Goal: Task Accomplishment & Management: Manage account settings

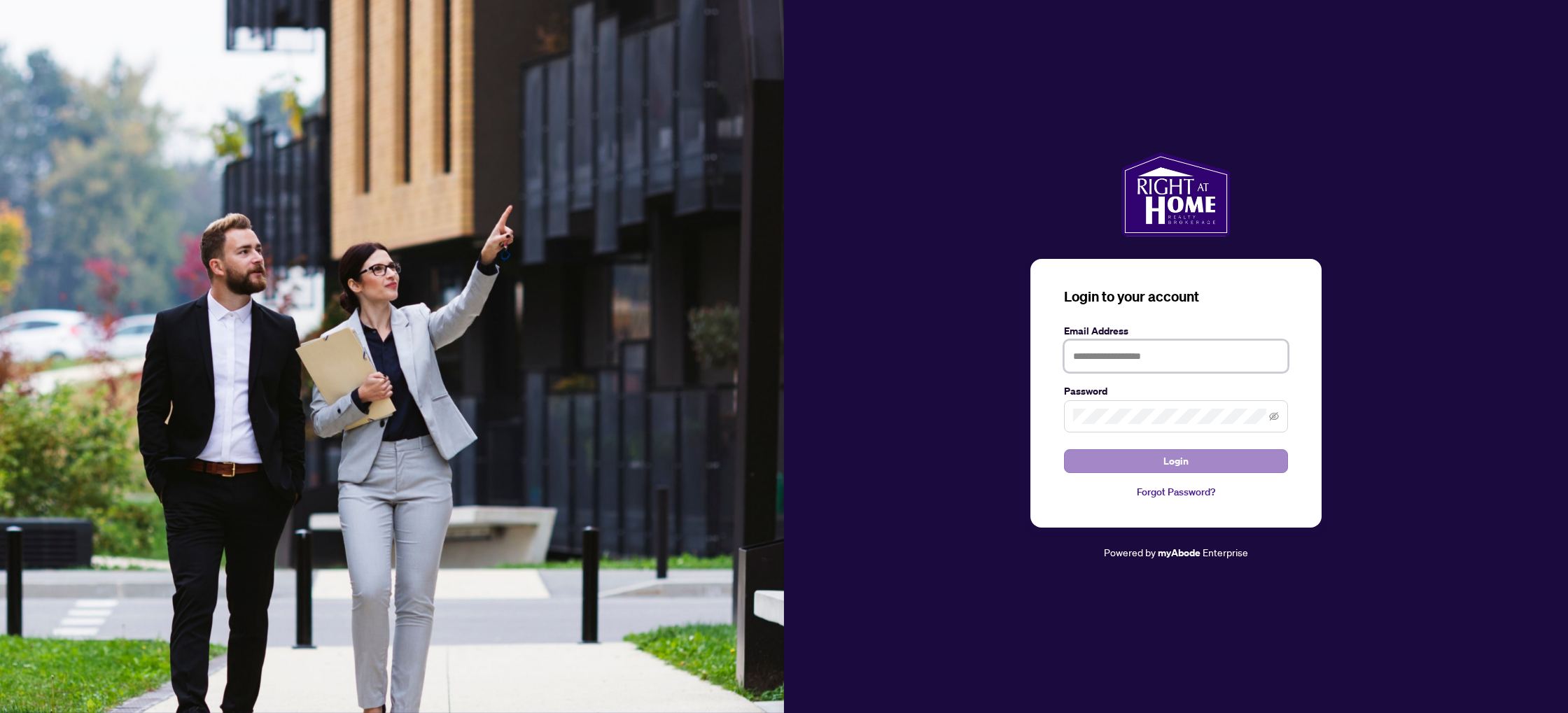
type input "**********"
click at [1159, 461] on button "Login" at bounding box center [1176, 461] width 224 height 24
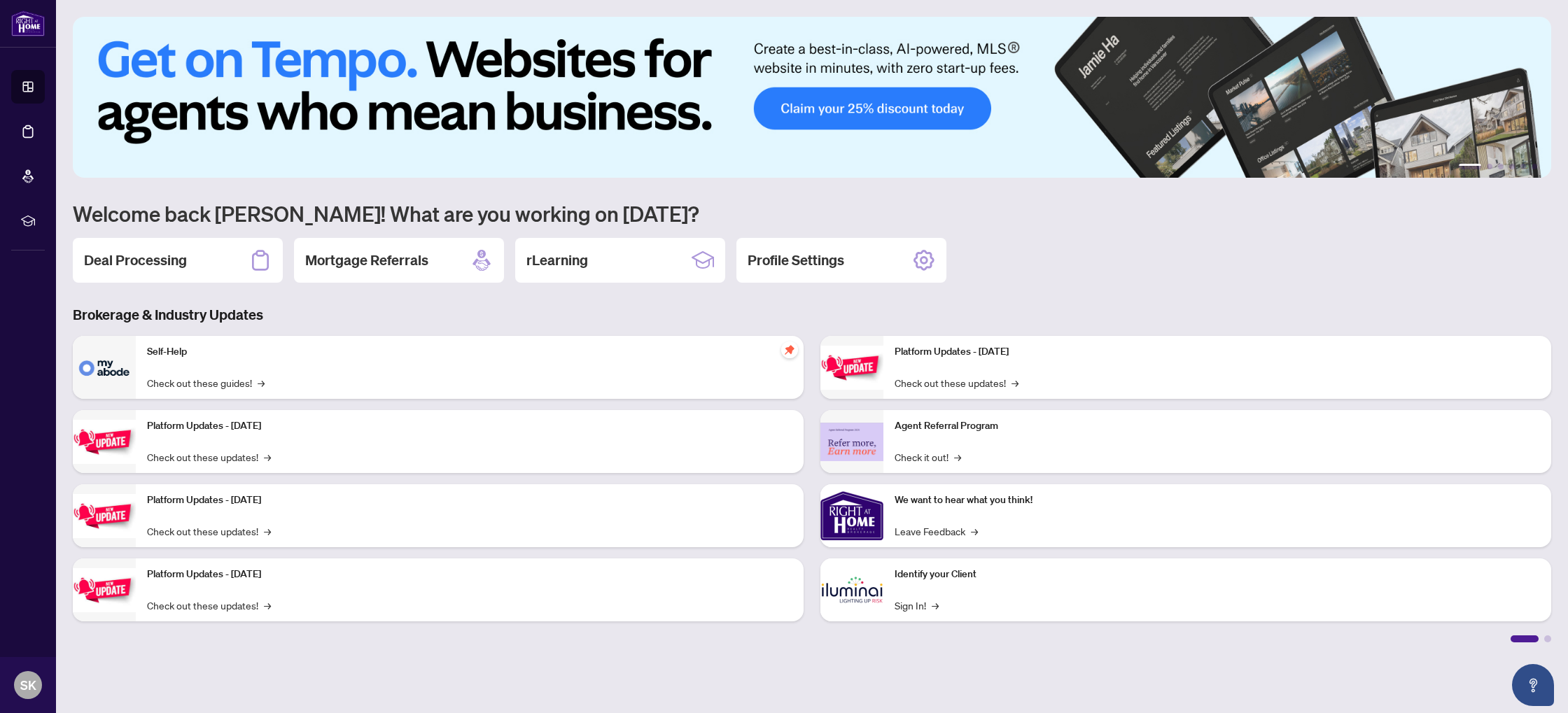
click at [109, 263] on h2 "Deal Processing" at bounding box center [136, 260] width 103 height 20
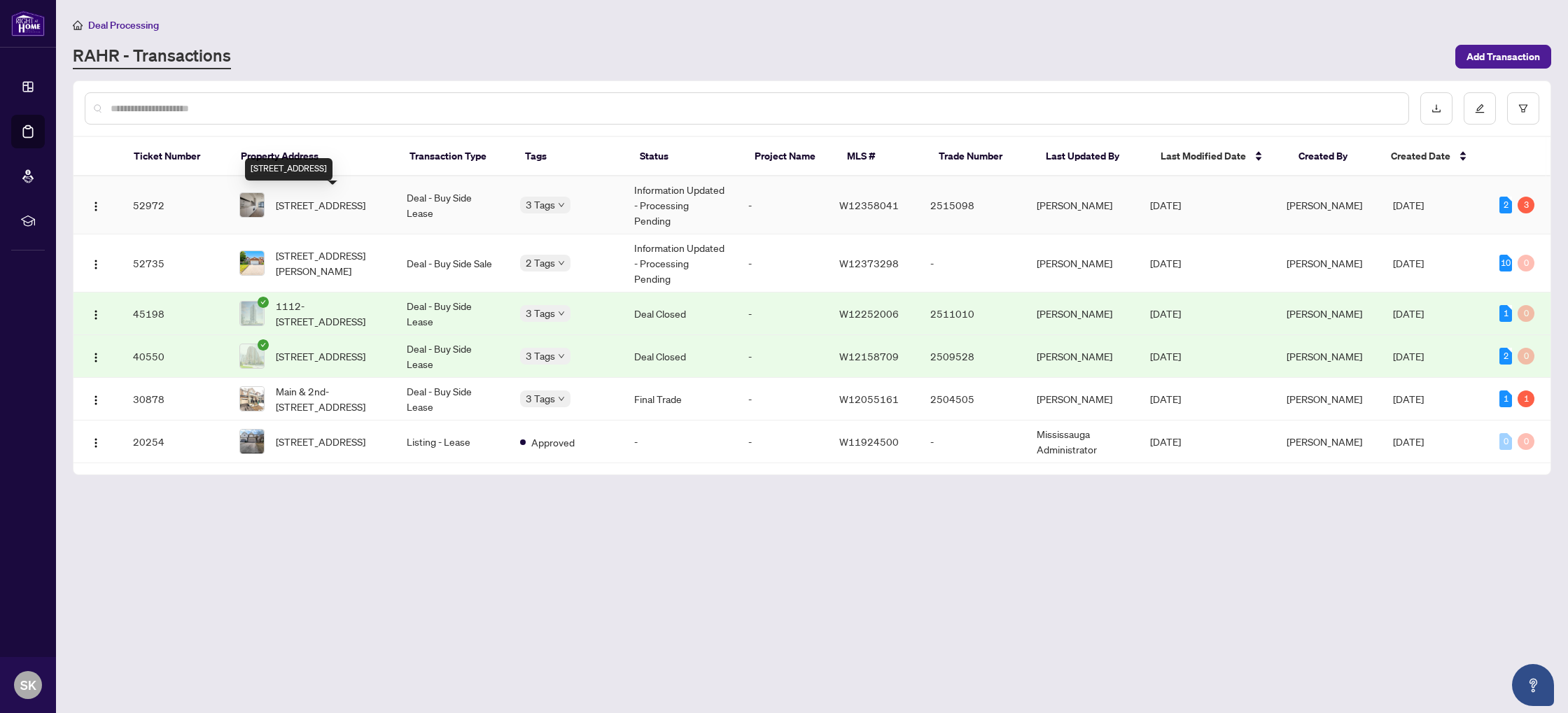
click at [326, 201] on span "[STREET_ADDRESS]" at bounding box center [321, 206] width 89 height 16
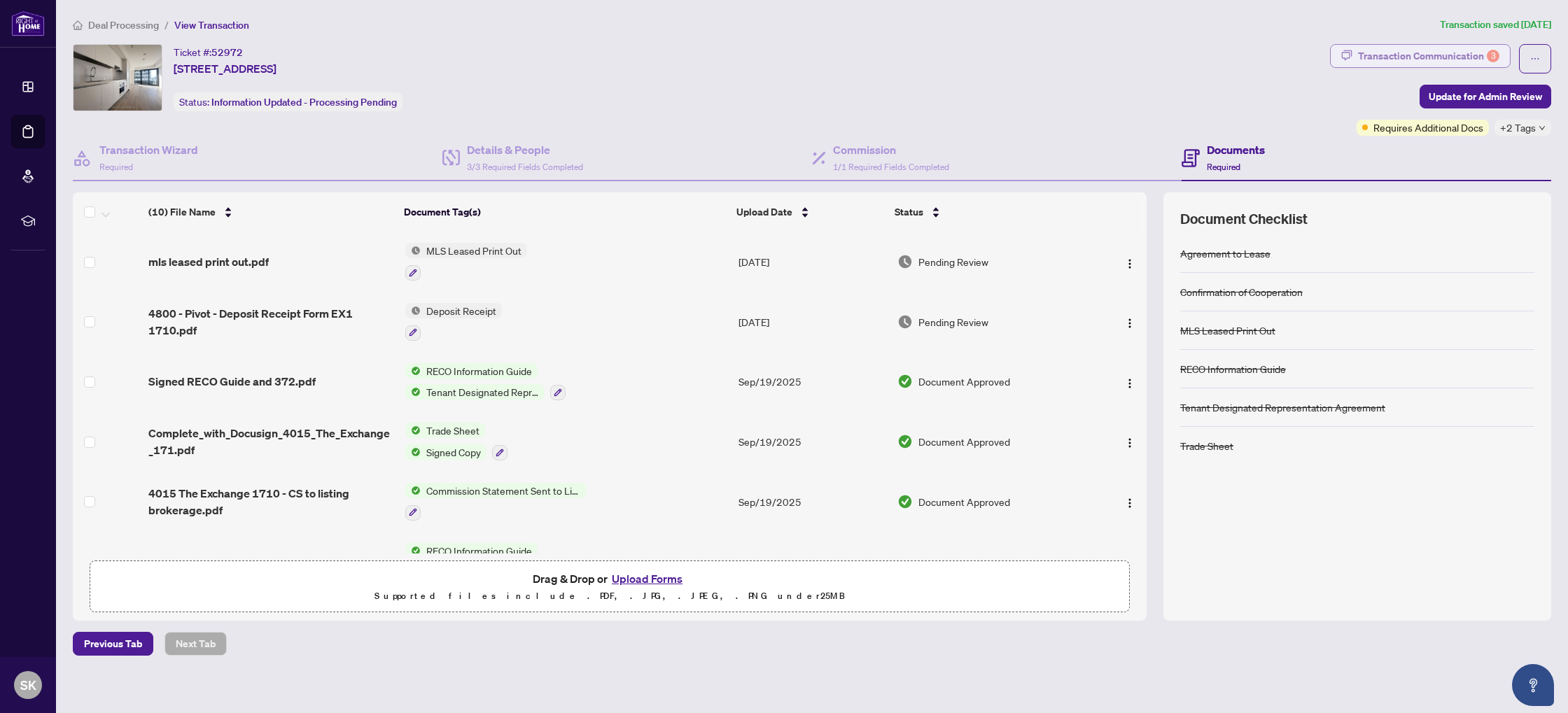
click at [1446, 60] on div "Transaction Communication 3" at bounding box center [1429, 56] width 141 height 23
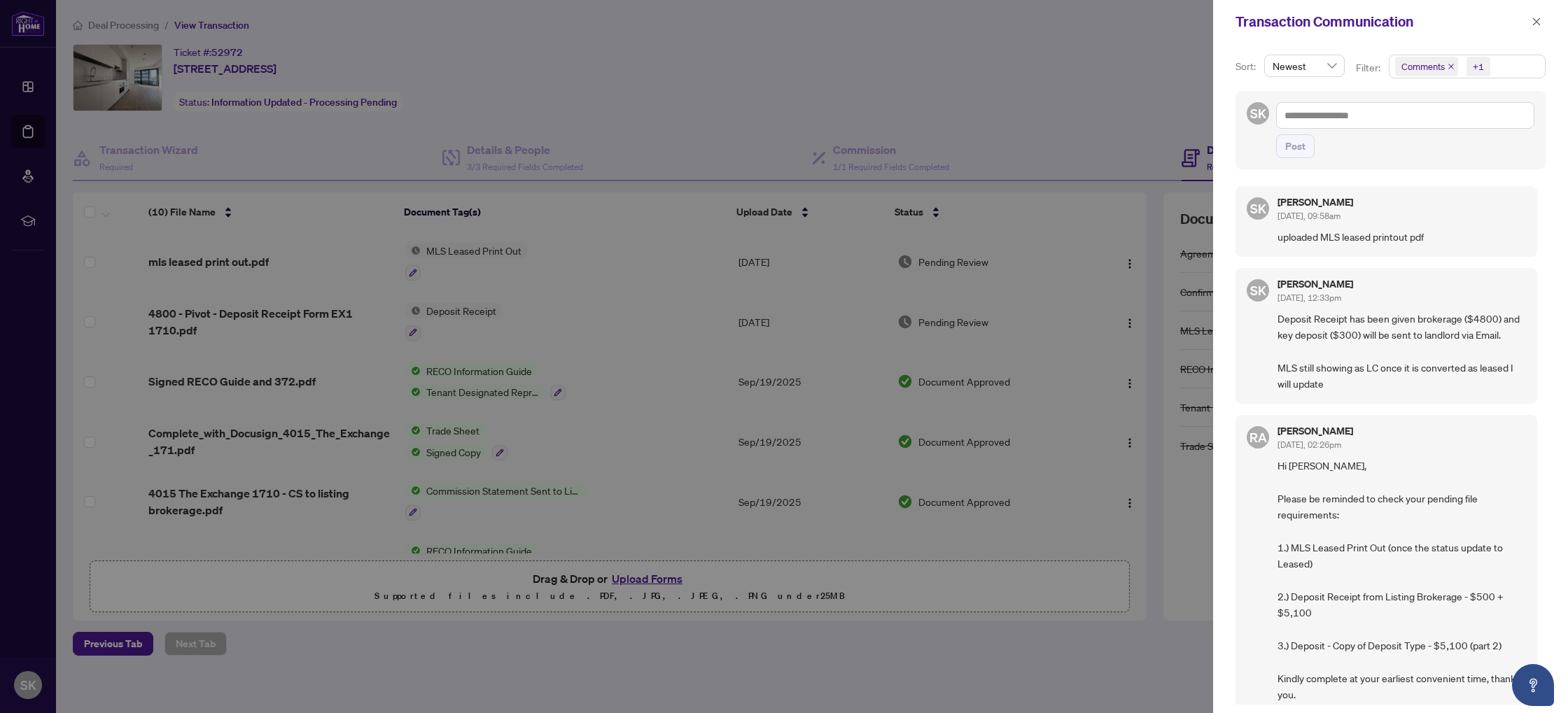
click at [1099, 79] on div at bounding box center [784, 356] width 1568 height 713
click at [1538, 25] on icon "close" at bounding box center [1537, 22] width 10 height 10
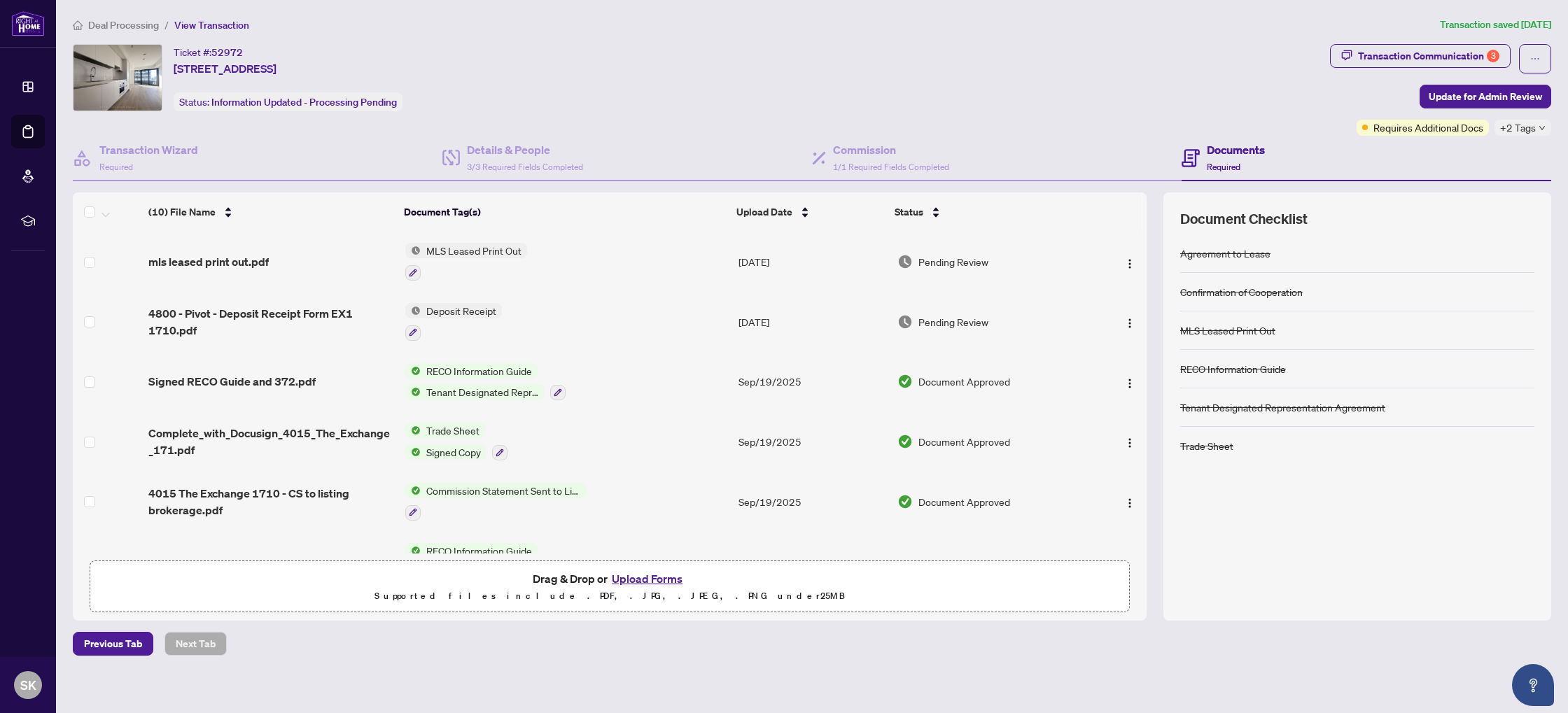
click at [159, 20] on span "Deal Processing" at bounding box center [123, 25] width 71 height 13
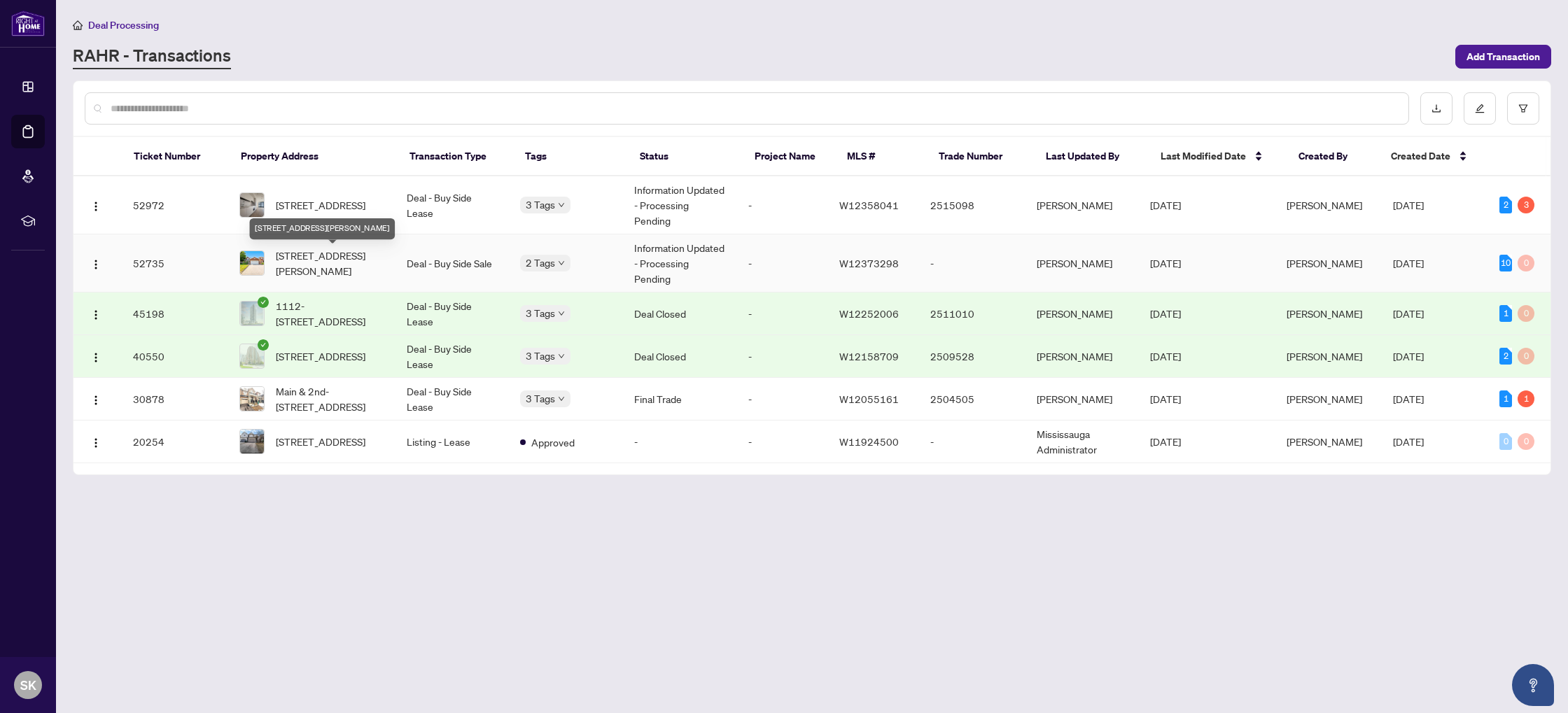
click at [300, 265] on span "[STREET_ADDRESS][PERSON_NAME]" at bounding box center [330, 262] width 108 height 31
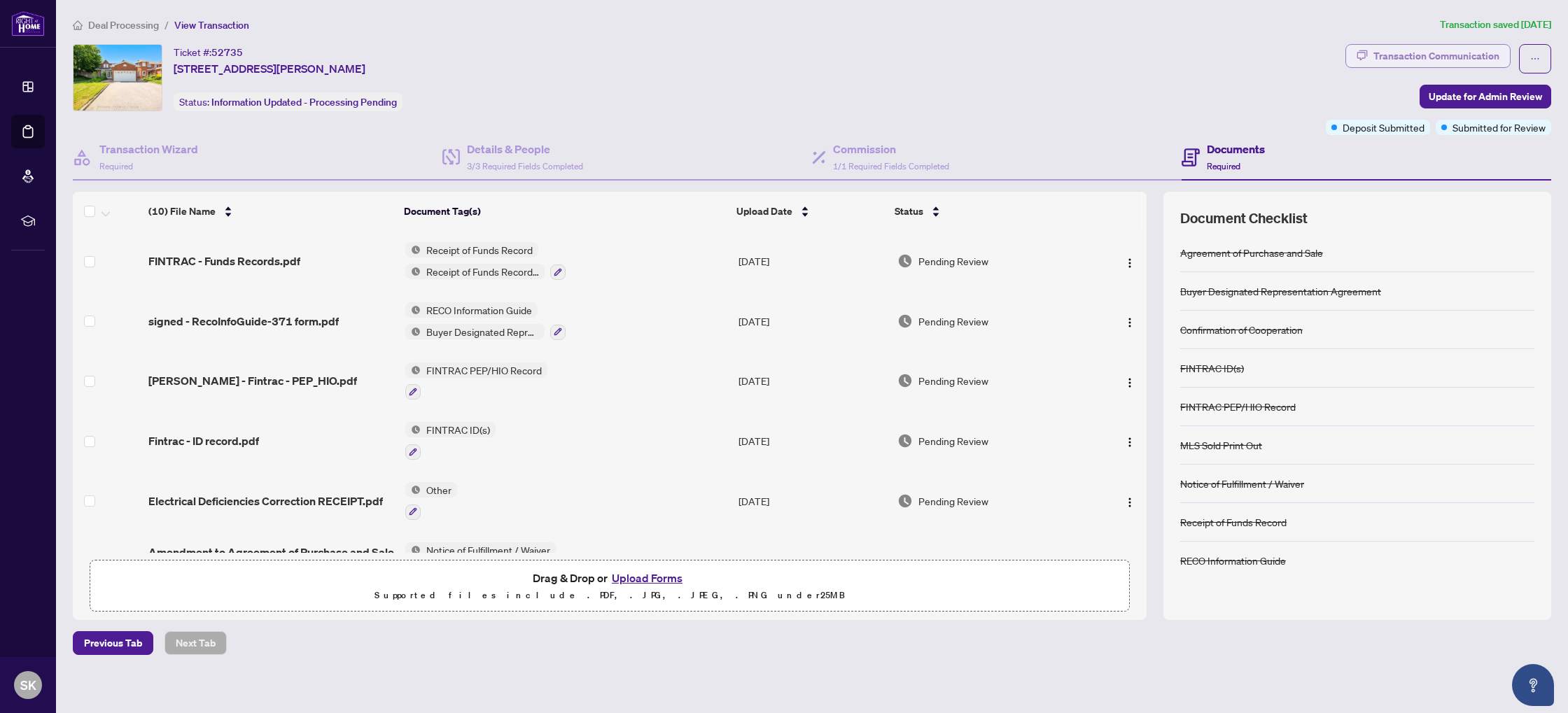
click at [1420, 55] on div "Transaction Communication" at bounding box center [1437, 56] width 126 height 23
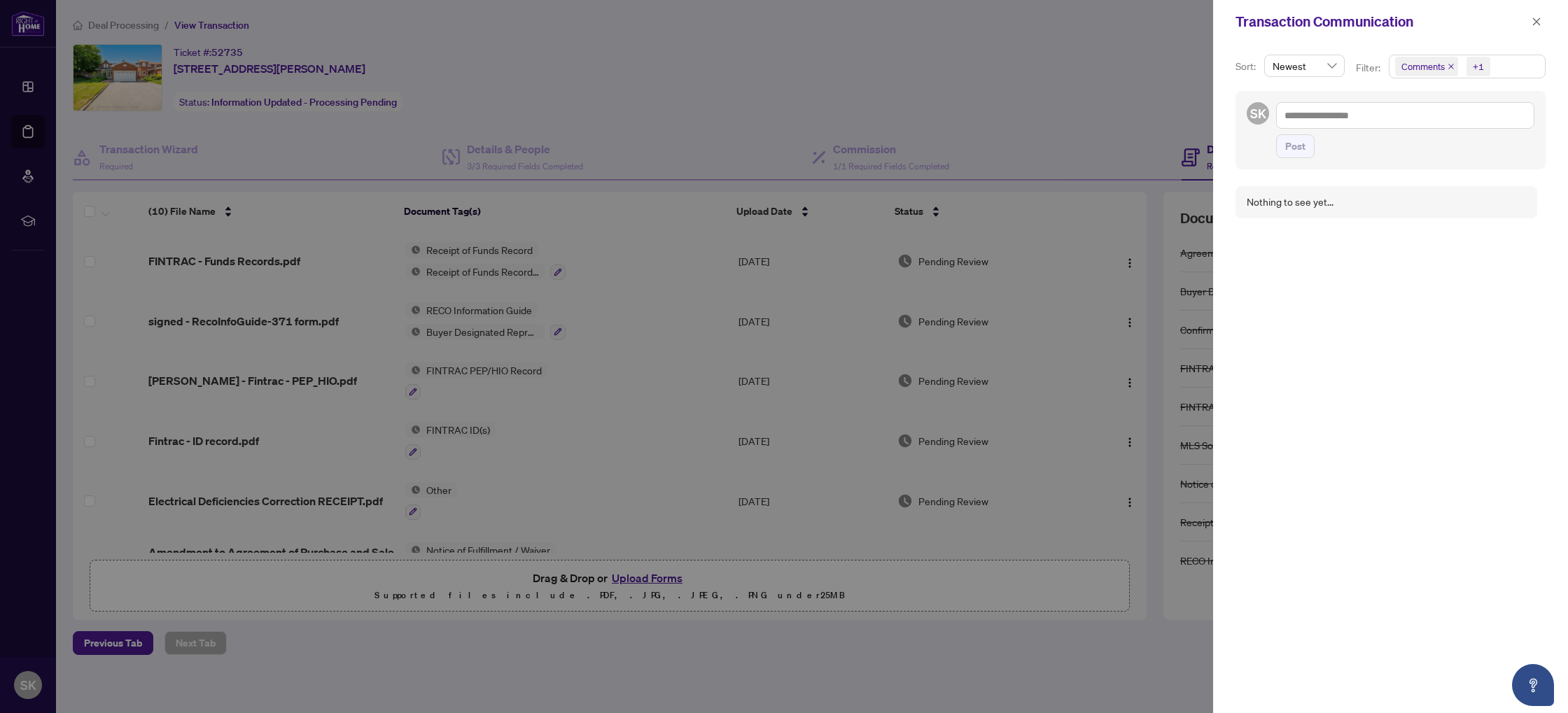
click at [1061, 92] on div at bounding box center [784, 356] width 1568 height 713
click at [1532, 20] on icon "close" at bounding box center [1537, 22] width 10 height 10
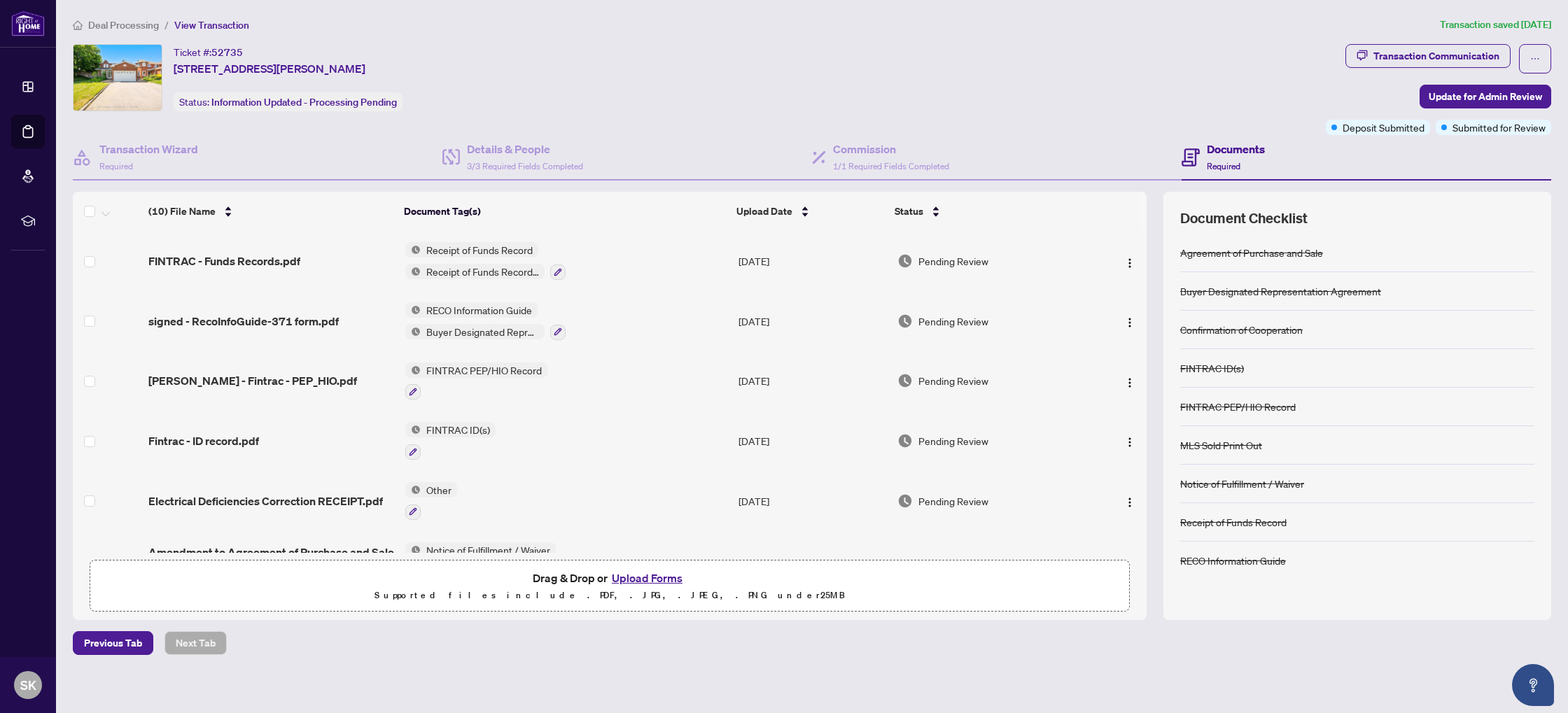
click at [158, 19] on span "Deal Processing" at bounding box center [123, 25] width 71 height 13
